Goal: Task Accomplishment & Management: Manage account settings

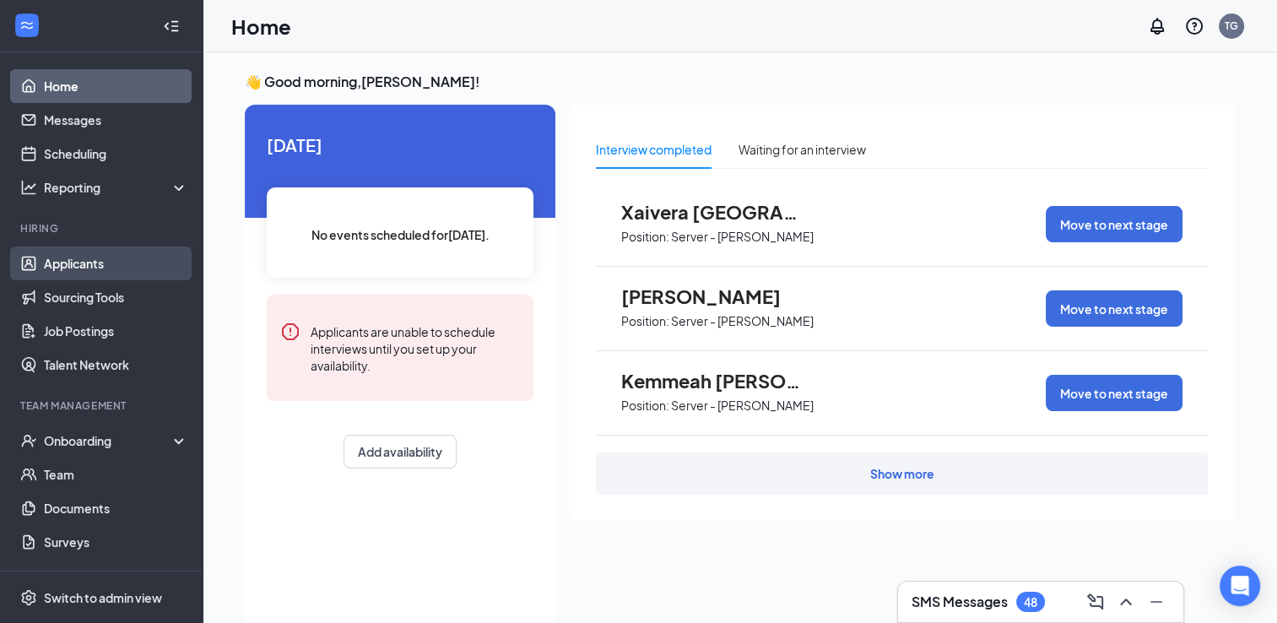
click at [77, 257] on link "Applicants" at bounding box center [116, 263] width 144 height 34
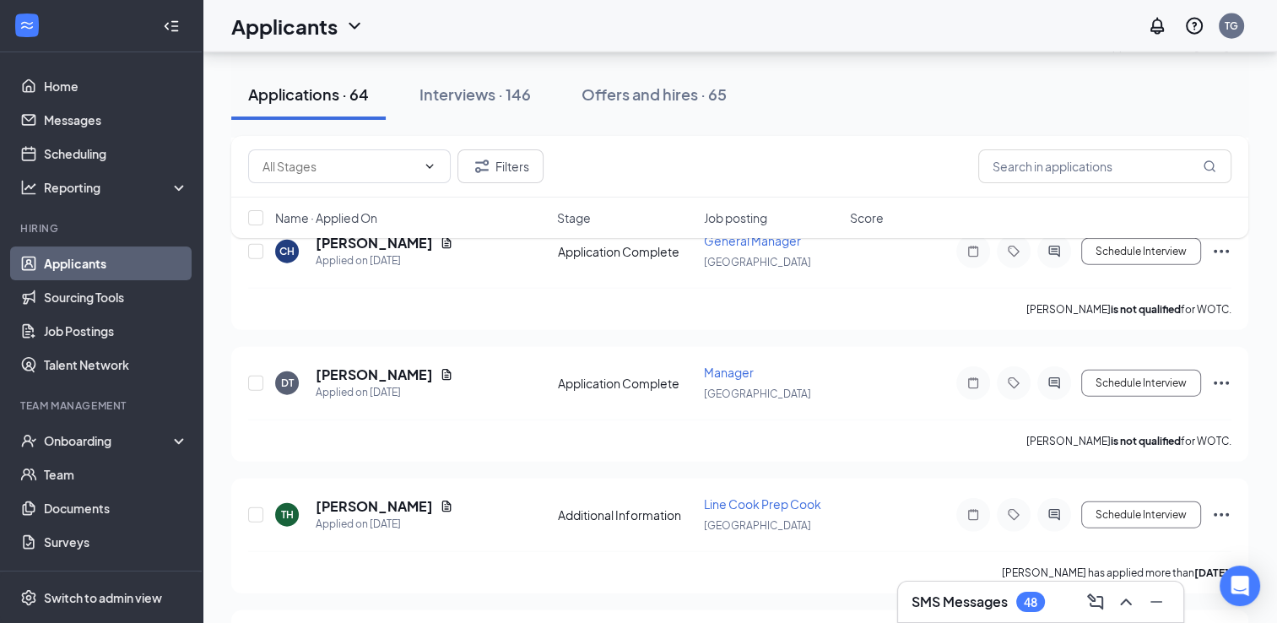
scroll to position [4219, 0]
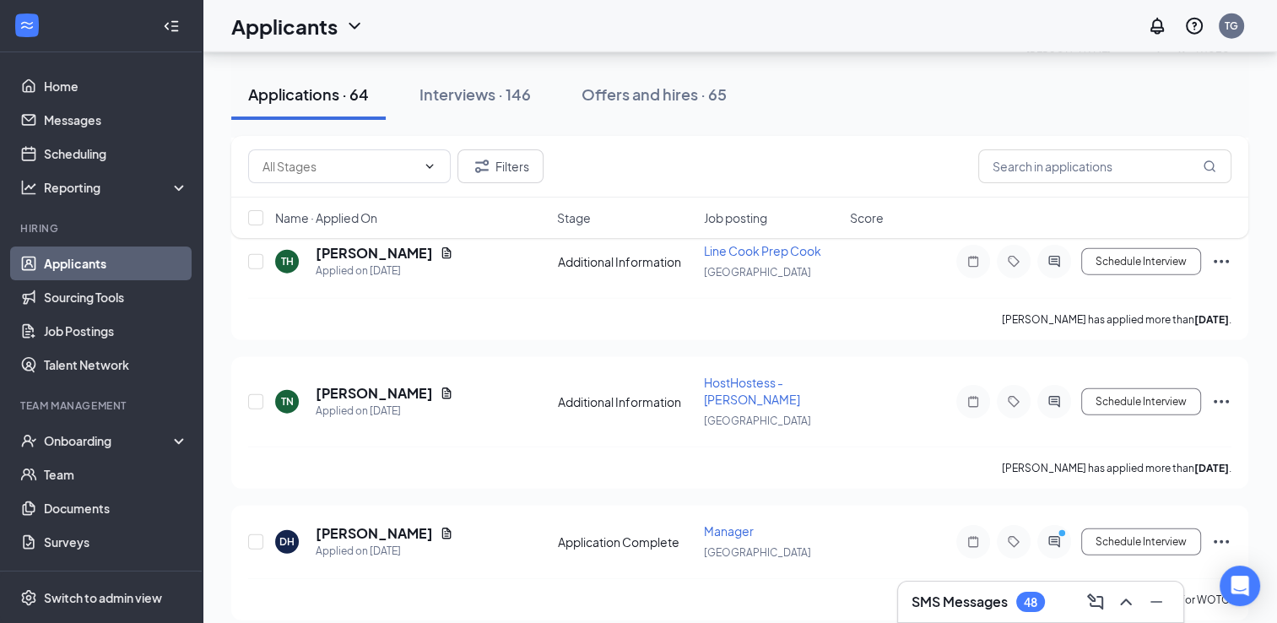
click at [1023, 147] on div "Filters" at bounding box center [739, 167] width 1017 height 62
click at [1023, 164] on input "text" at bounding box center [1104, 166] width 253 height 34
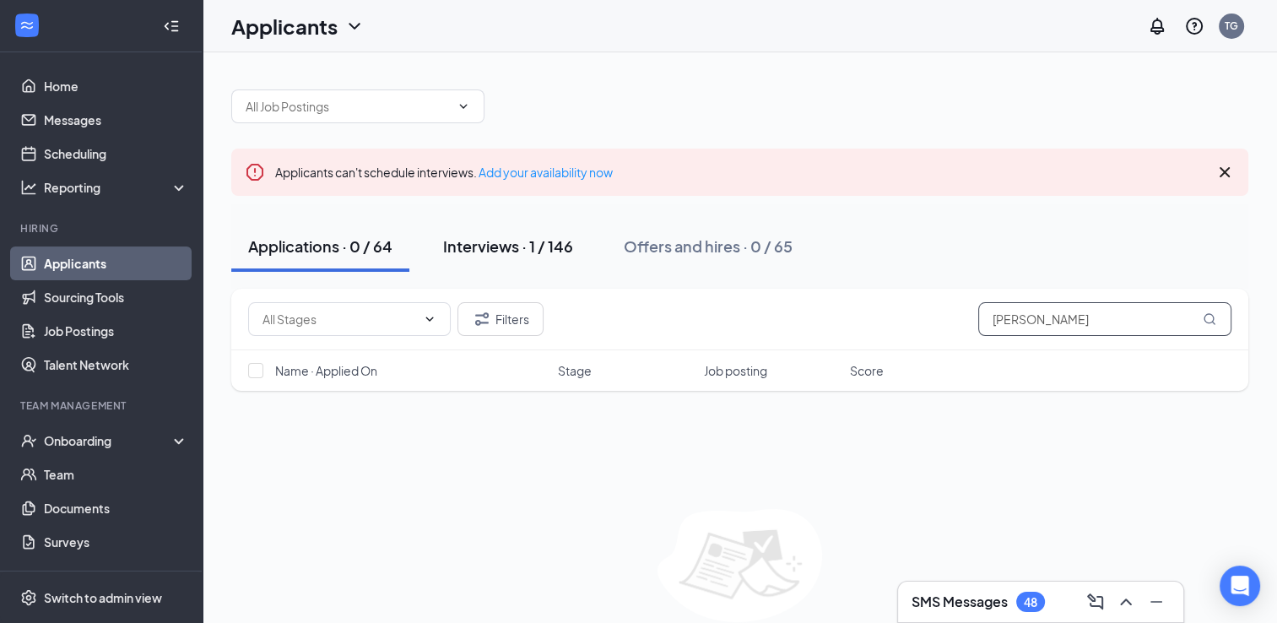
type input "[PERSON_NAME]"
click at [508, 254] on div "Interviews · 1 / 146" at bounding box center [508, 245] width 130 height 21
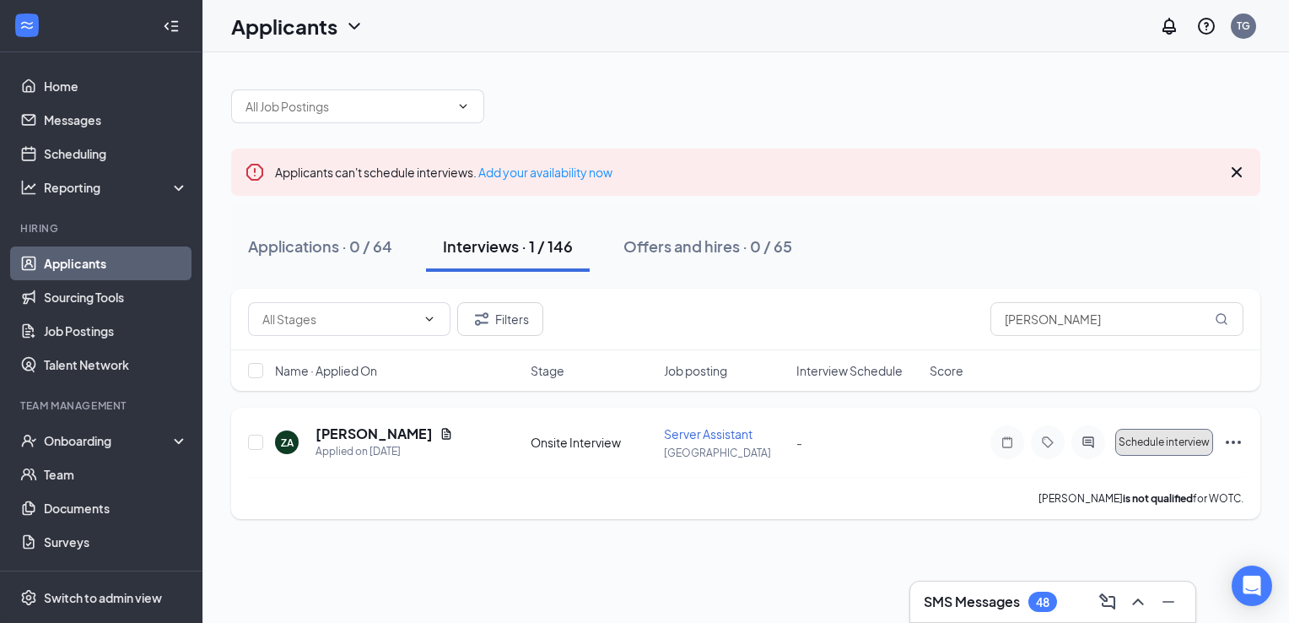
click at [1192, 447] on span "Schedule interview" at bounding box center [1164, 442] width 91 height 12
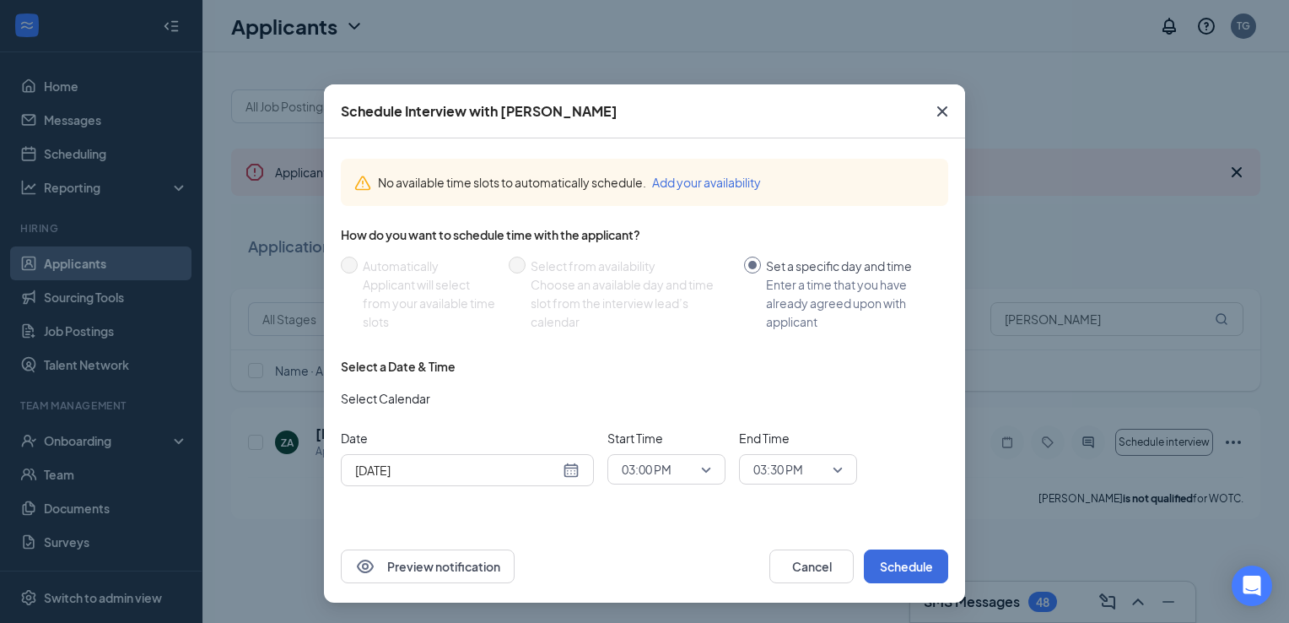
click at [569, 467] on div "[DATE]" at bounding box center [467, 470] width 224 height 19
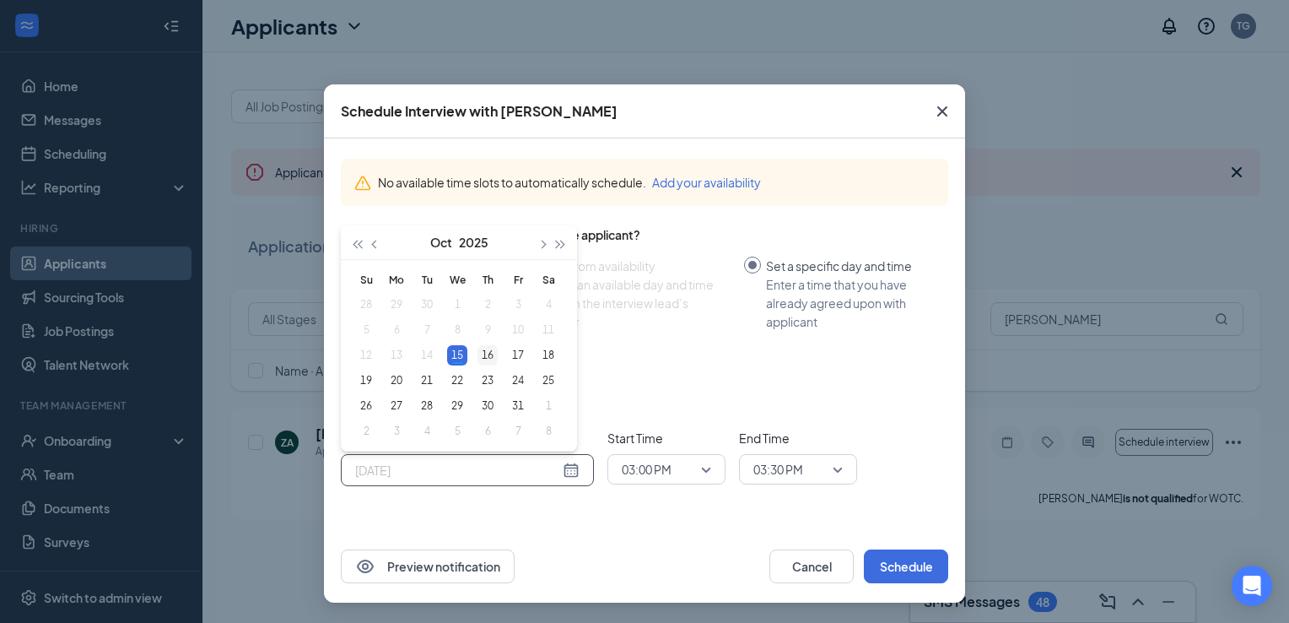
type input "[DATE]"
click at [491, 351] on div "16" at bounding box center [488, 355] width 20 height 20
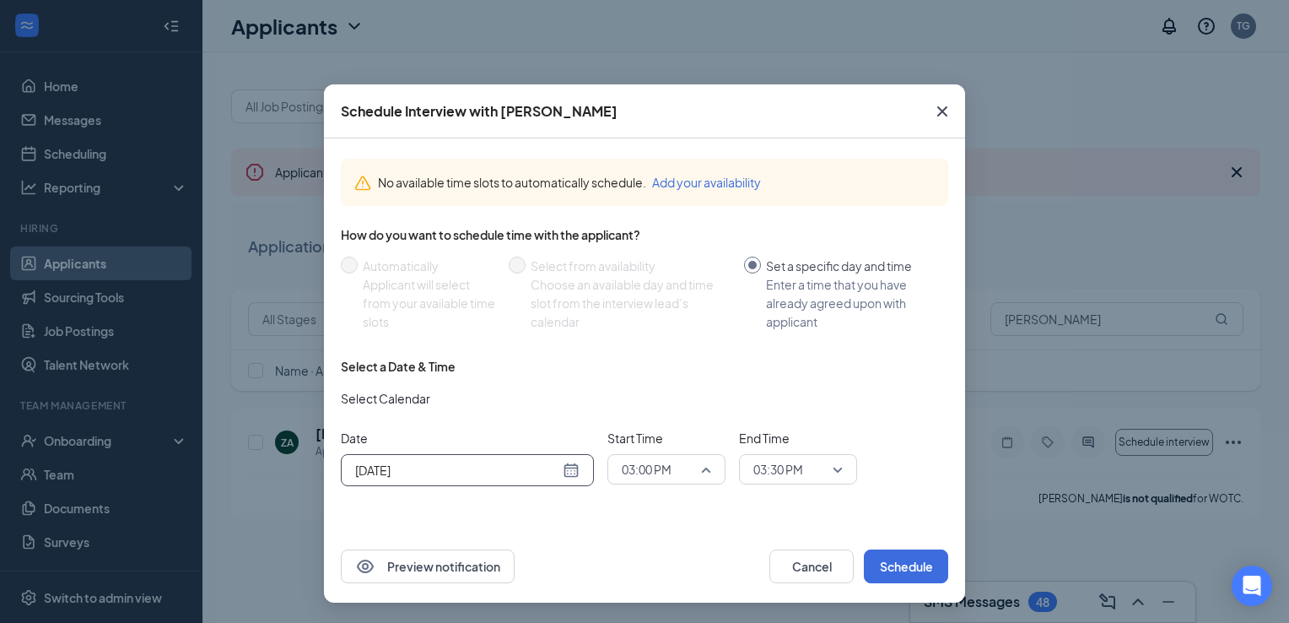
click at [714, 466] on div "03:00 PM" at bounding box center [667, 469] width 118 height 30
click at [635, 386] on span "11:00 AM" at bounding box center [646, 392] width 50 height 19
click at [840, 465] on div "03:30 PM" at bounding box center [798, 469] width 118 height 30
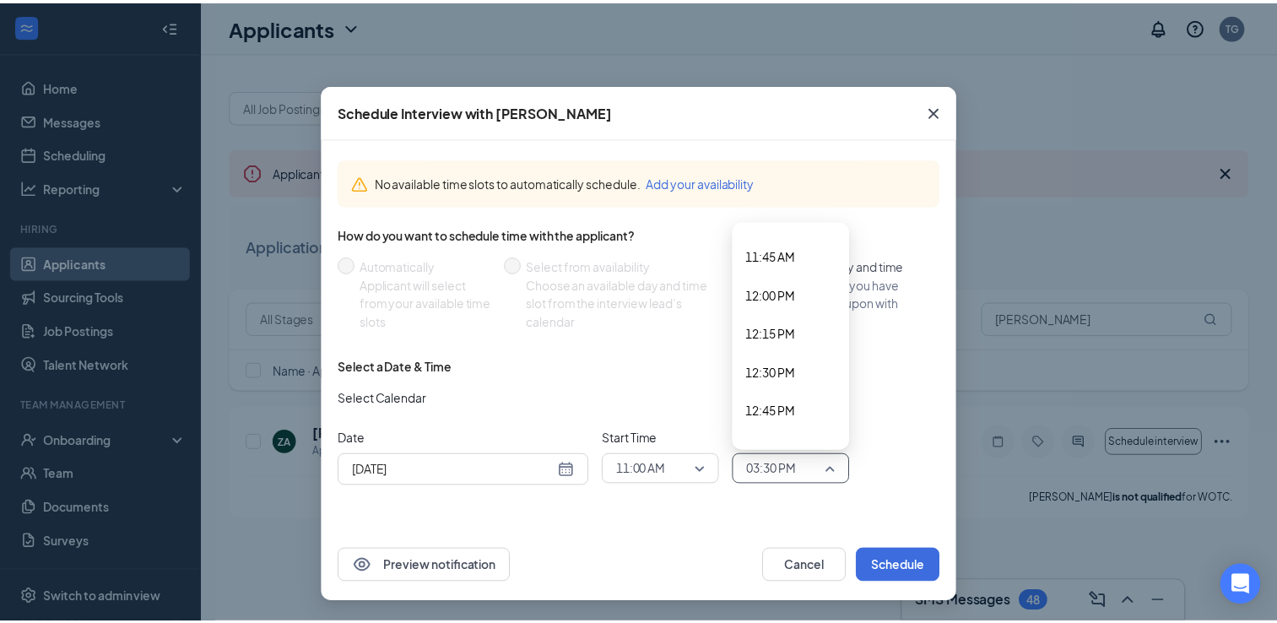
scroll to position [1725, 0]
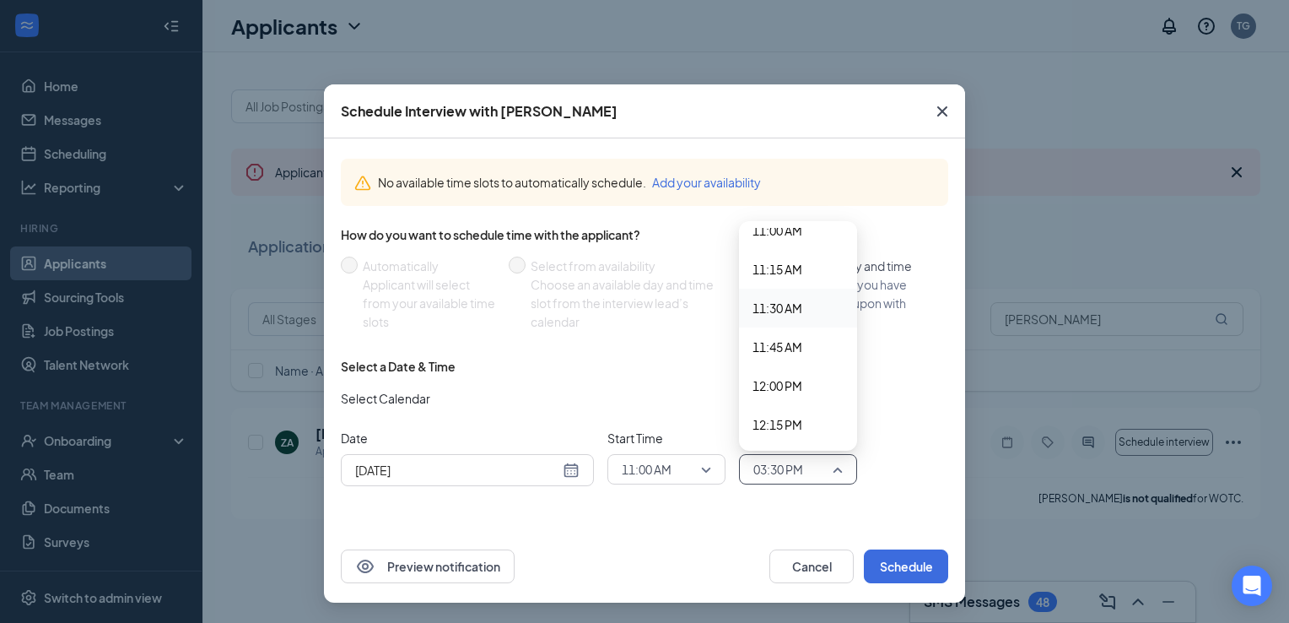
click at [786, 306] on span "11:30 AM" at bounding box center [778, 308] width 50 height 19
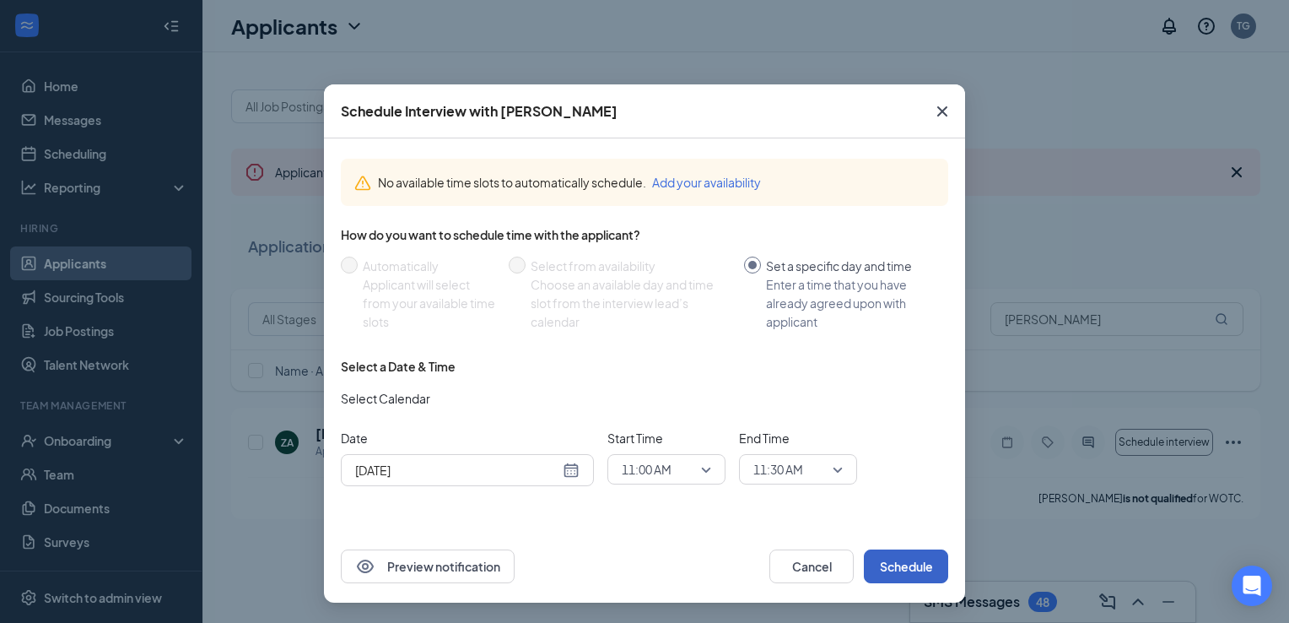
click at [885, 566] on button "Schedule" at bounding box center [906, 566] width 84 height 34
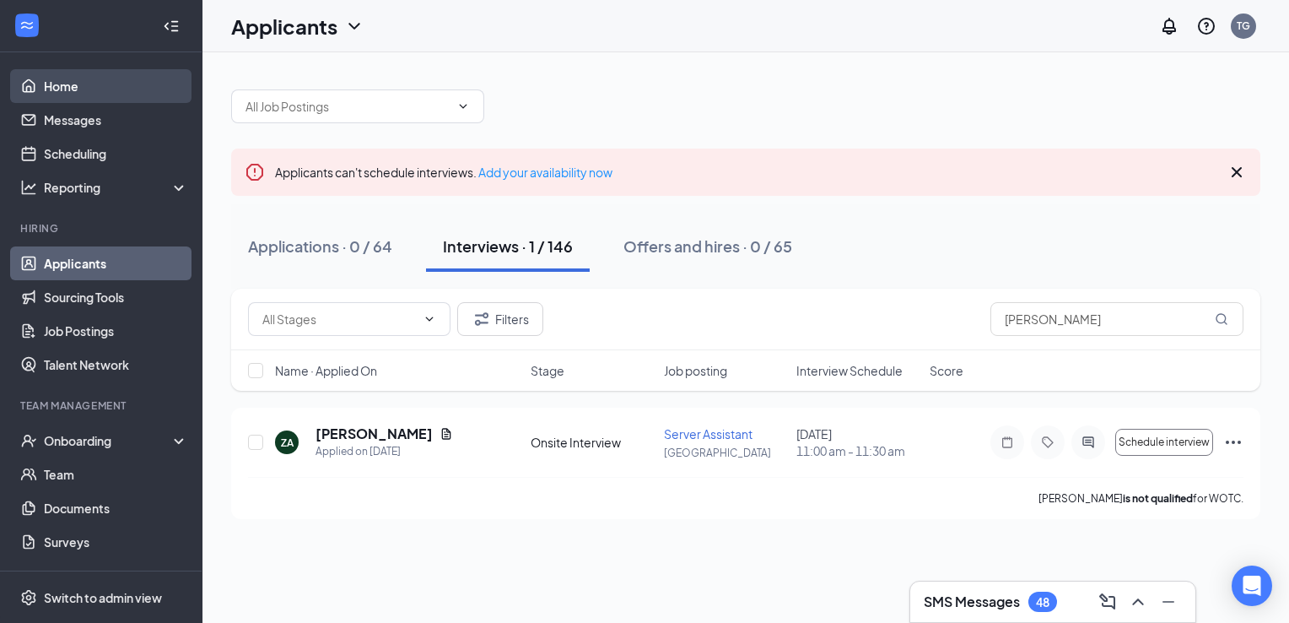
click at [44, 91] on link "Home" at bounding box center [116, 86] width 144 height 34
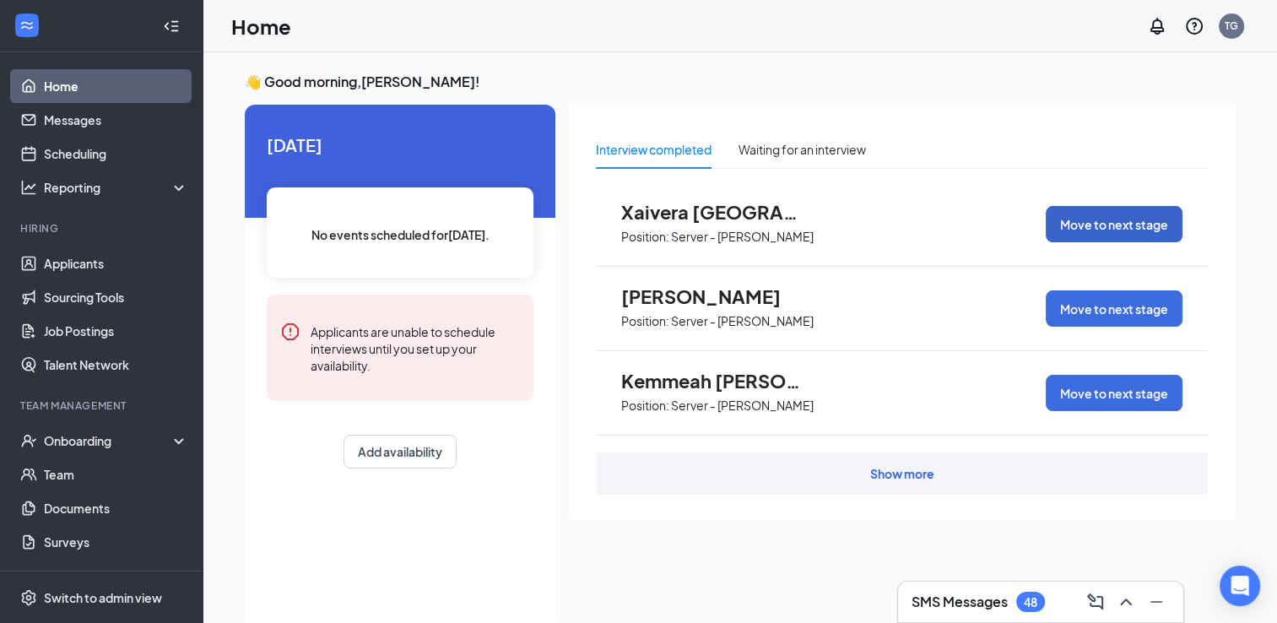
click at [1089, 219] on button "Move to next stage" at bounding box center [1114, 224] width 137 height 36
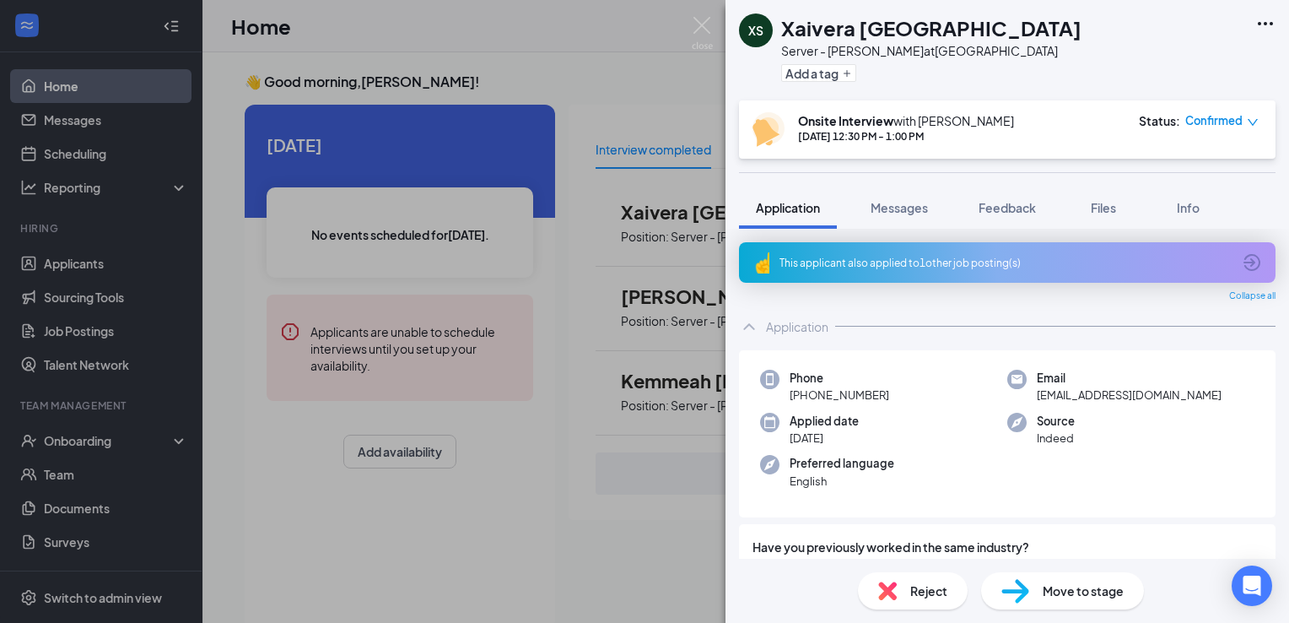
click at [1029, 601] on img at bounding box center [1016, 591] width 28 height 24
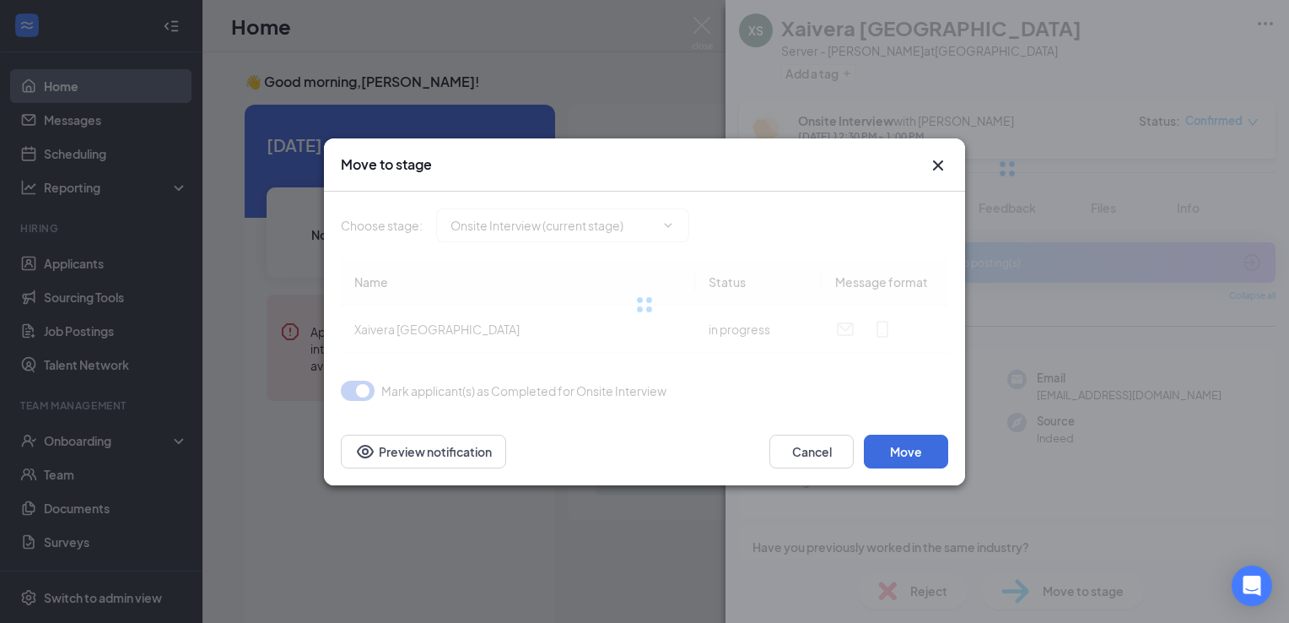
type input "Application Complete (next stage)"
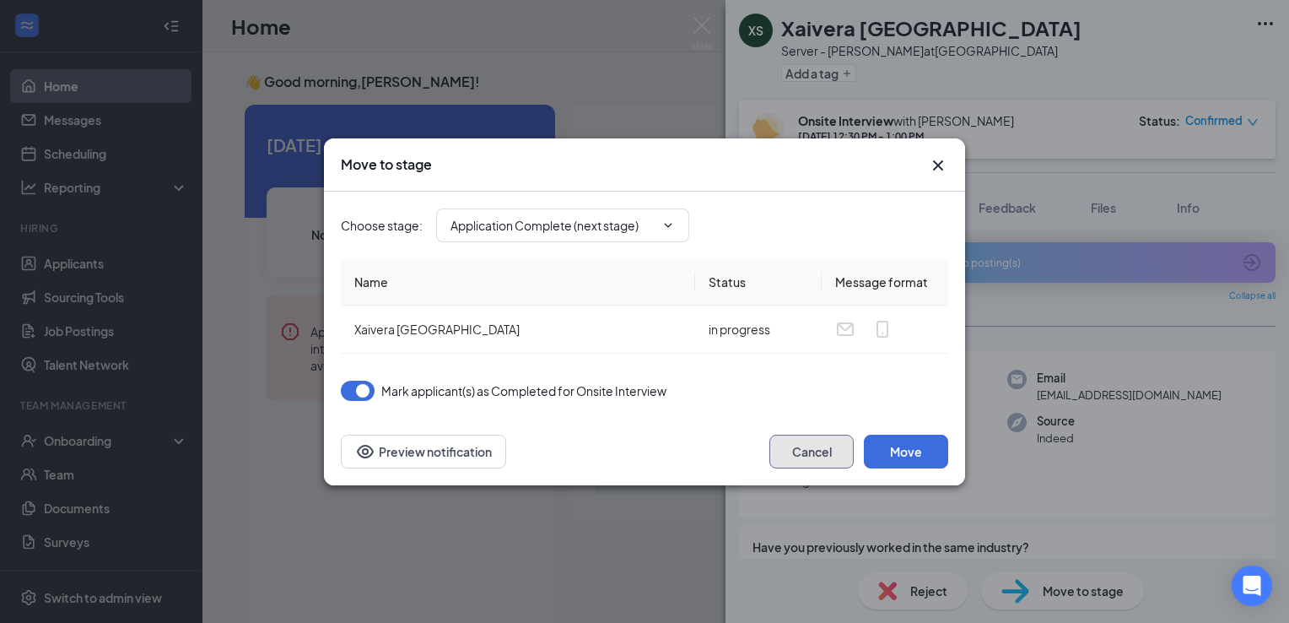
click at [819, 450] on button "Cancel" at bounding box center [812, 452] width 84 height 34
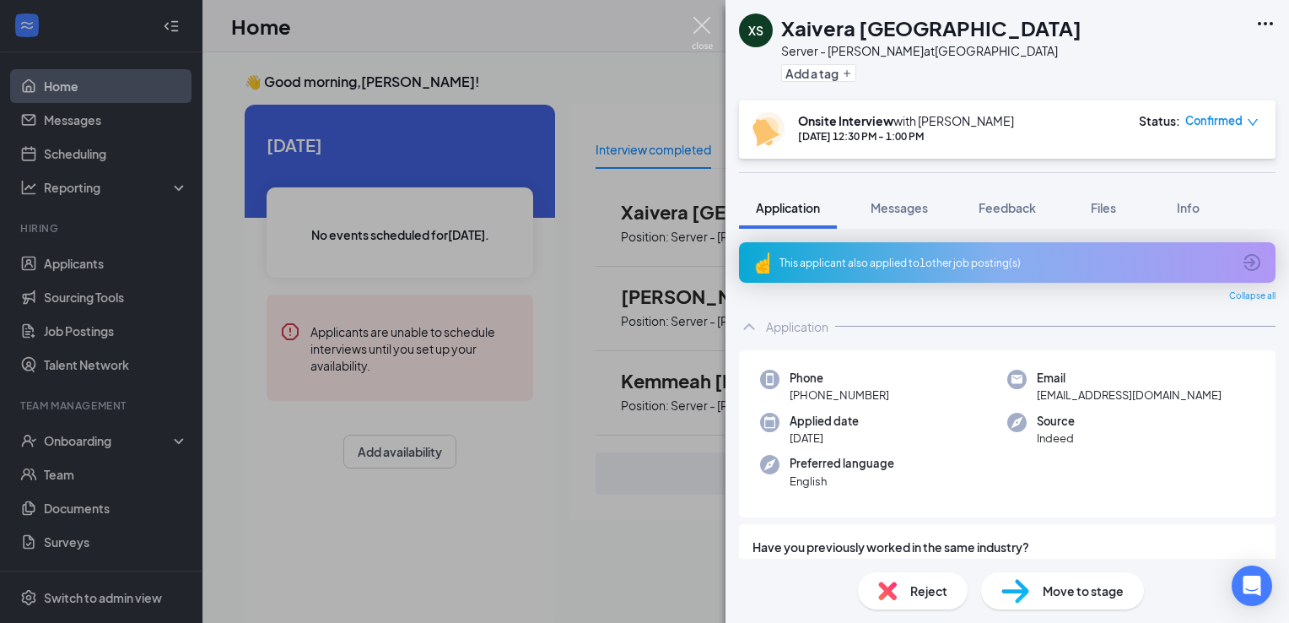
click at [701, 30] on img at bounding box center [702, 33] width 21 height 33
